Goal: Information Seeking & Learning: Find specific fact

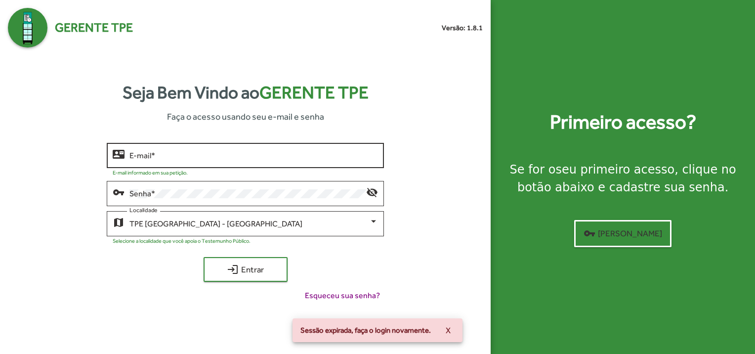
click at [158, 154] on input "E-mail *" at bounding box center [253, 155] width 248 height 9
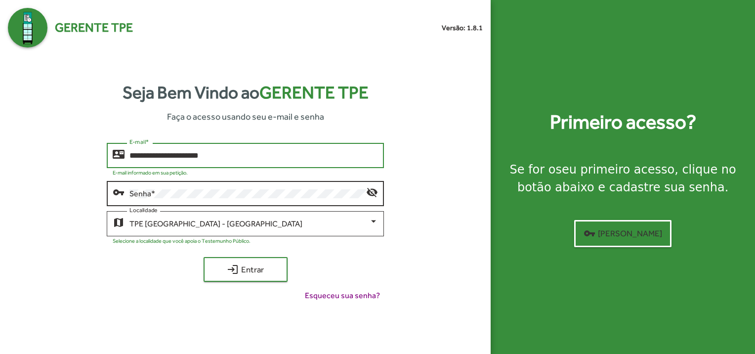
type input "**********"
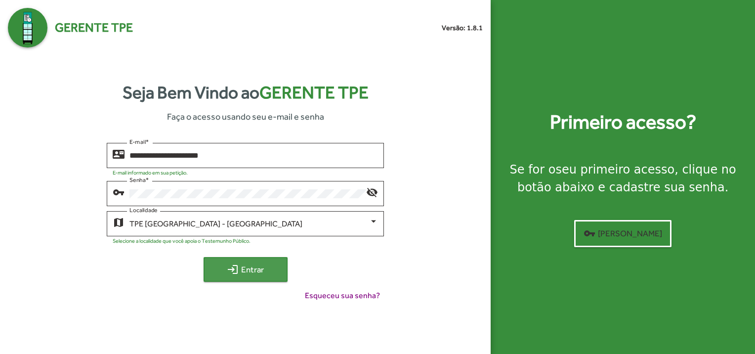
click at [227, 263] on mat-icon "login" at bounding box center [233, 269] width 12 height 12
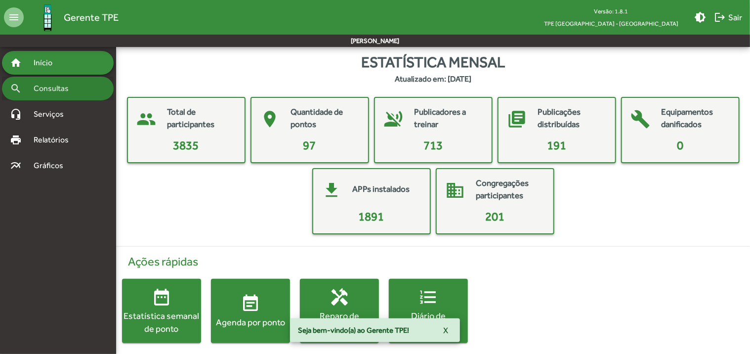
click at [32, 88] on span "Consultas" at bounding box center [55, 88] width 54 height 12
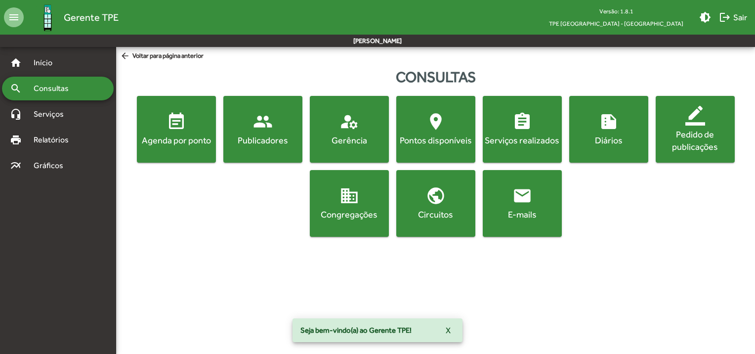
click at [265, 141] on div "Publicadores" at bounding box center [262, 140] width 75 height 12
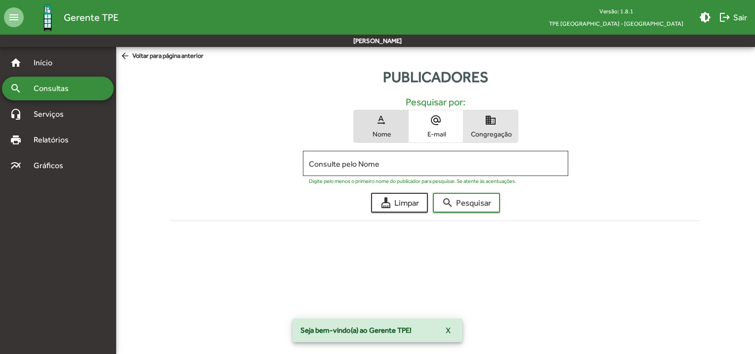
click at [510, 128] on span "domain Congregação" at bounding box center [490, 126] width 54 height 32
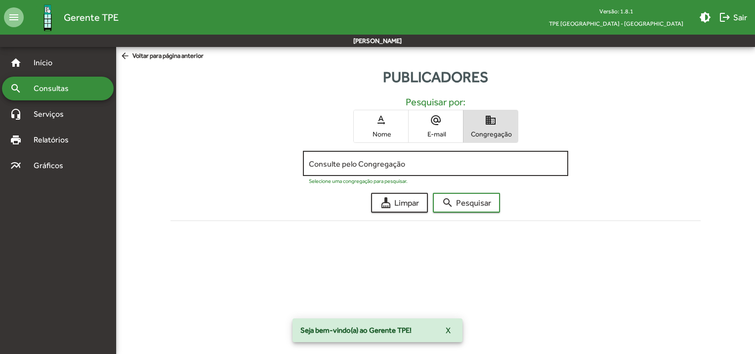
click at [436, 164] on input "Consulte pelo Congregação" at bounding box center [435, 163] width 253 height 9
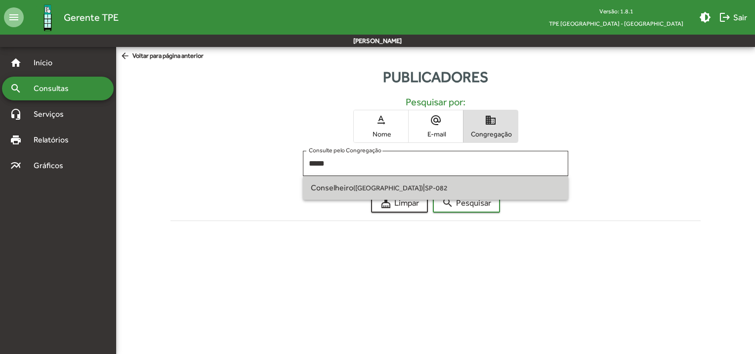
click at [441, 188] on span "Conselheiro ([GEOGRAPHIC_DATA]) | SP-082" at bounding box center [435, 188] width 249 height 24
type input "**********"
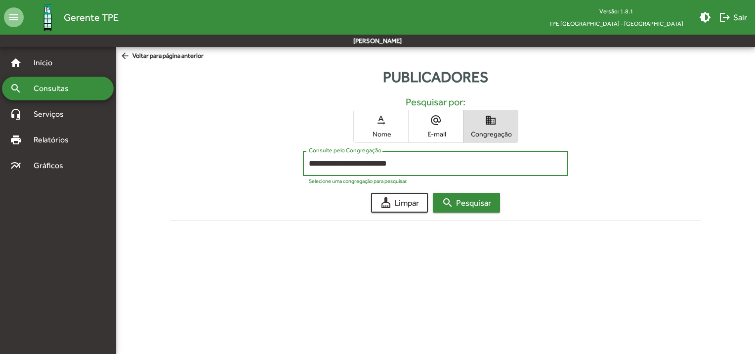
click at [462, 203] on span "search Pesquisar" at bounding box center [466, 203] width 49 height 18
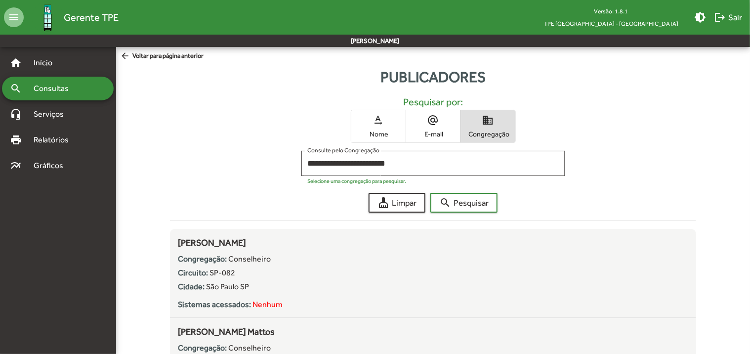
click at [77, 89] on span "Consultas" at bounding box center [55, 88] width 54 height 12
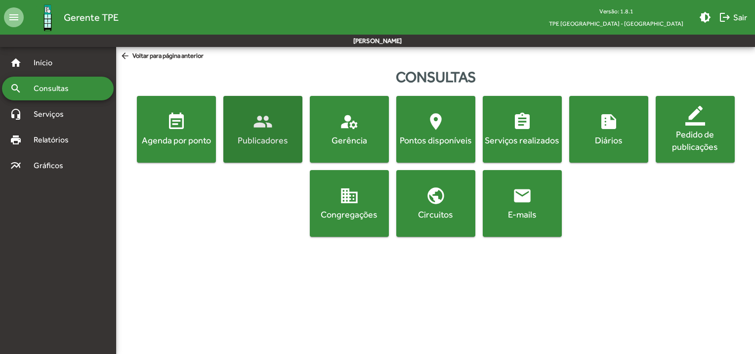
click at [262, 144] on div "Publicadores" at bounding box center [262, 140] width 75 height 12
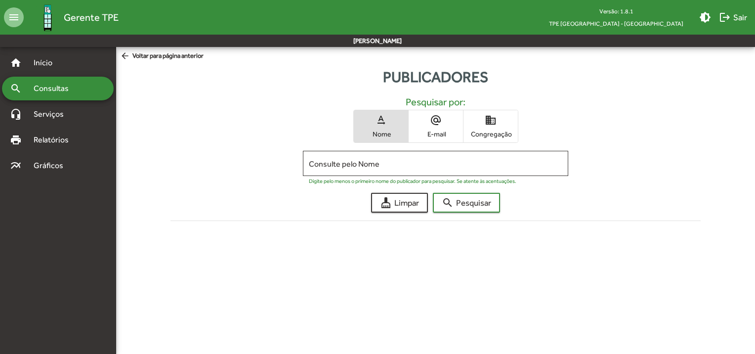
click at [496, 124] on span "domain Congregação" at bounding box center [490, 126] width 54 height 32
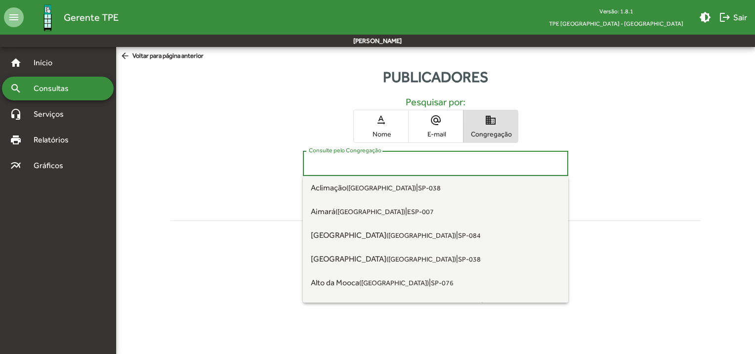
click at [435, 165] on input "Consulte pelo Congregação" at bounding box center [435, 163] width 253 height 9
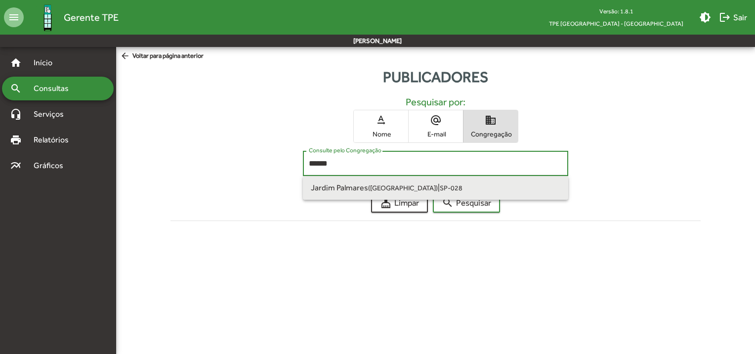
click at [437, 182] on span "[GEOGRAPHIC_DATA] ([GEOGRAPHIC_DATA]) | SP-028" at bounding box center [435, 188] width 249 height 24
type input "**********"
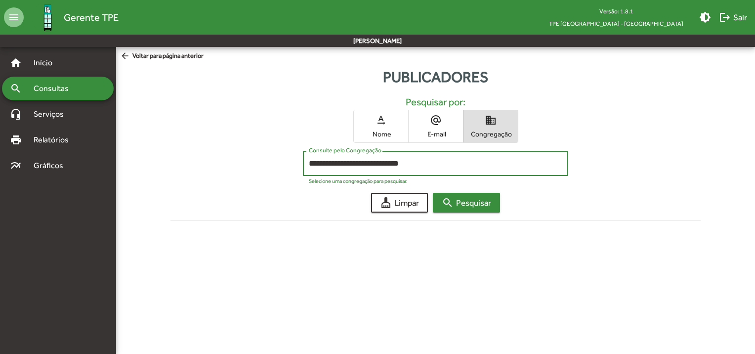
click at [462, 202] on span "search Pesquisar" at bounding box center [466, 203] width 49 height 18
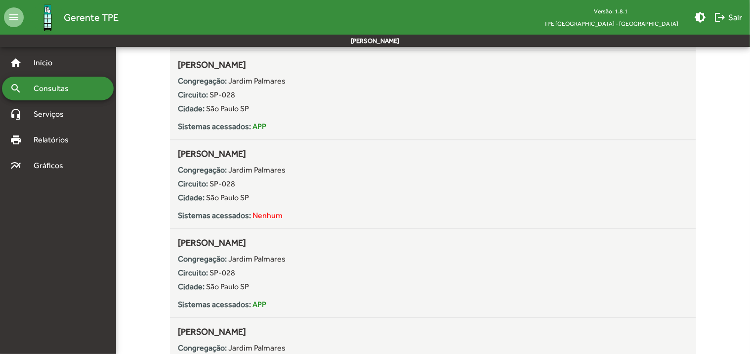
scroll to position [1284, 0]
